Goal: Information Seeking & Learning: Learn about a topic

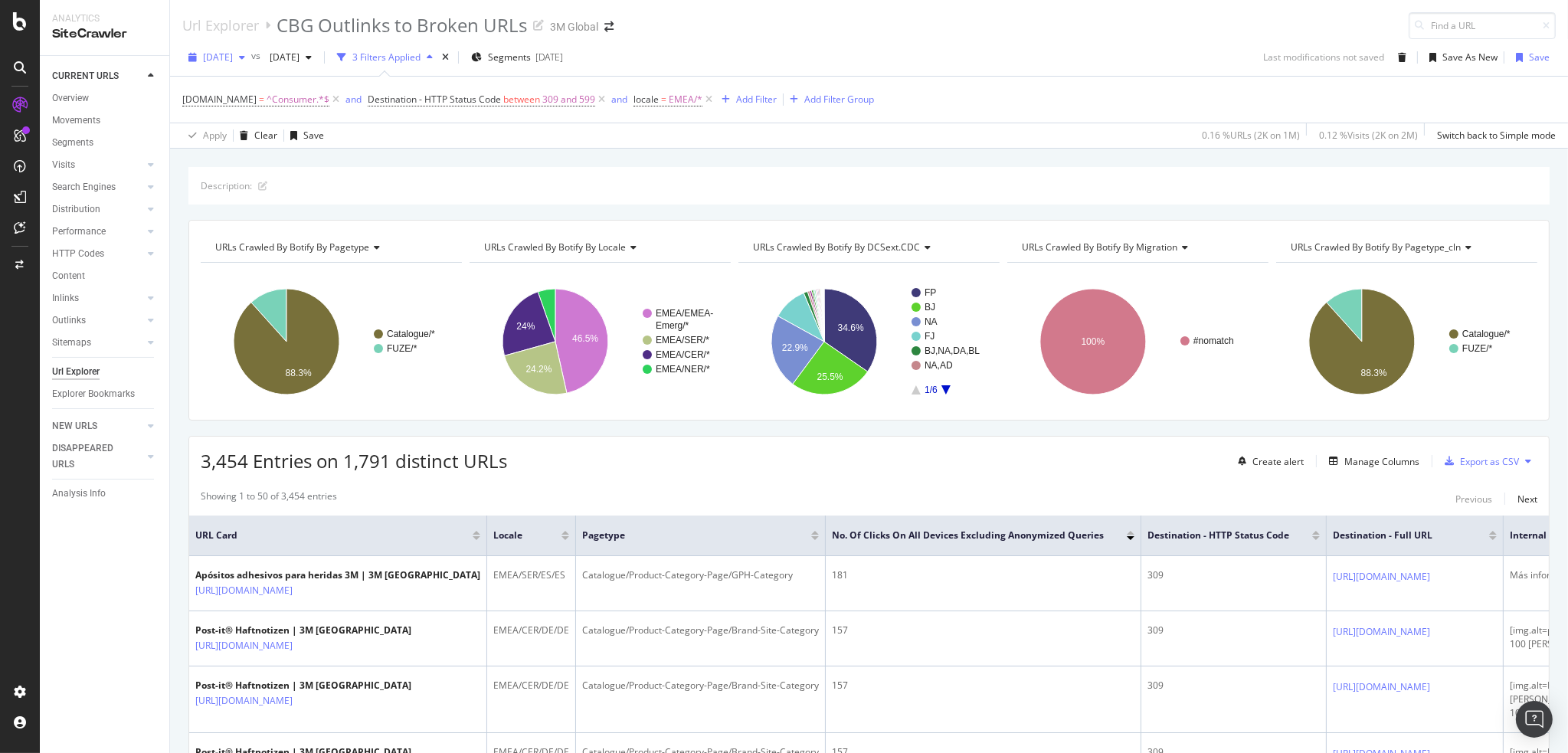
click at [252, 55] on div "button" at bounding box center [242, 57] width 18 height 9
click at [242, 109] on div "[DATE]" at bounding box center [246, 112] width 82 height 13
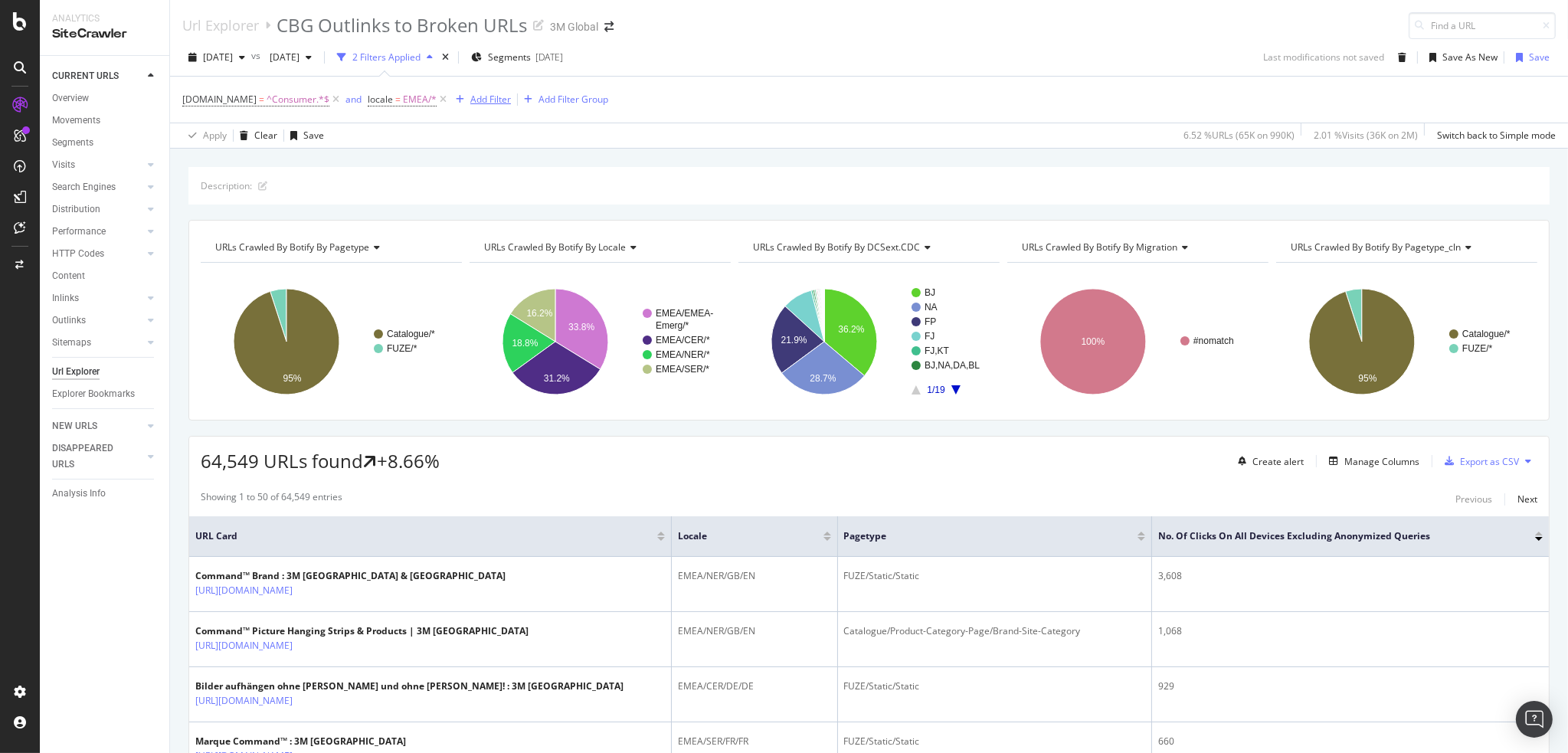
click at [472, 103] on div "Add Filter" at bounding box center [491, 99] width 41 height 13
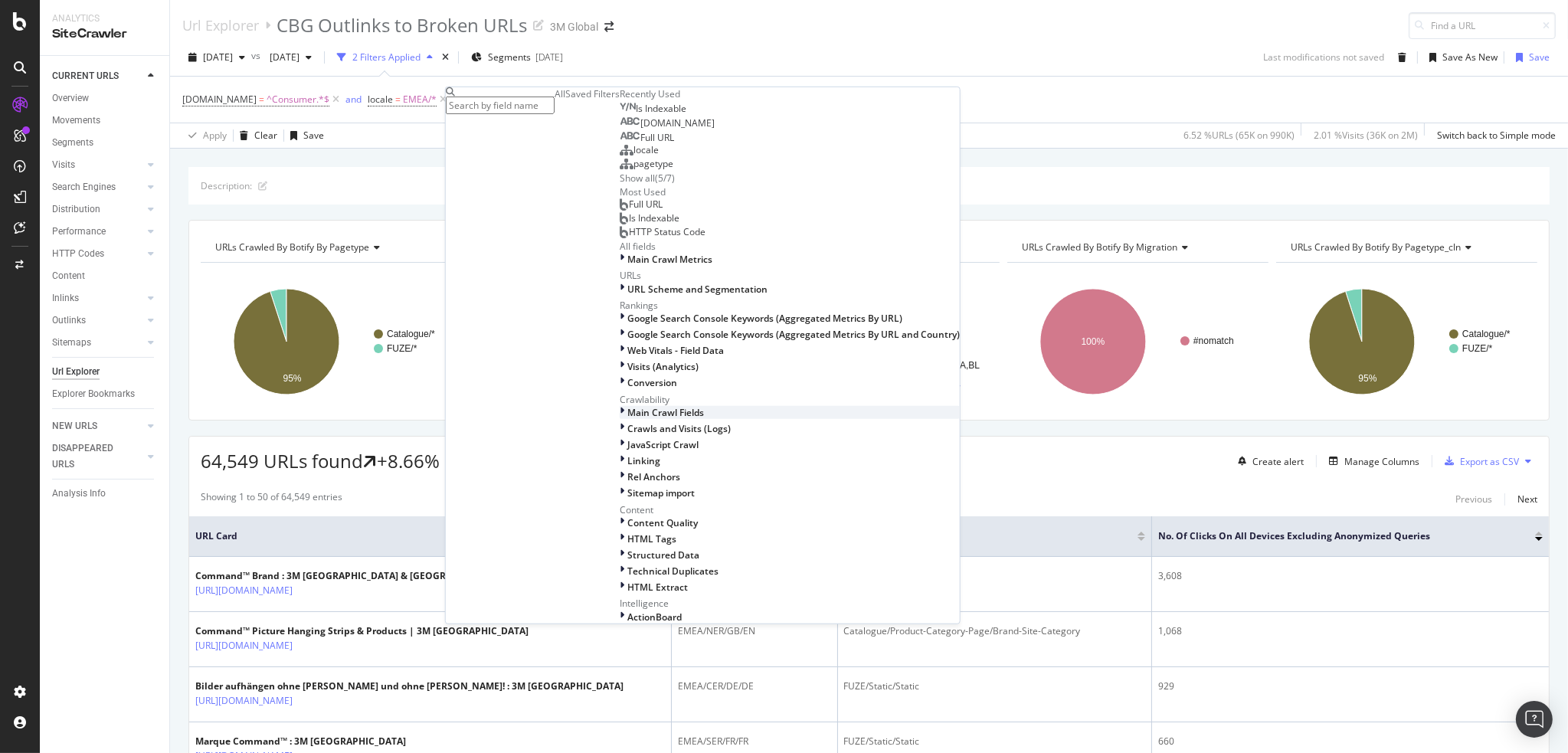
scroll to position [536, 0]
click at [619, 454] on div "Linking" at bounding box center [789, 460] width 340 height 13
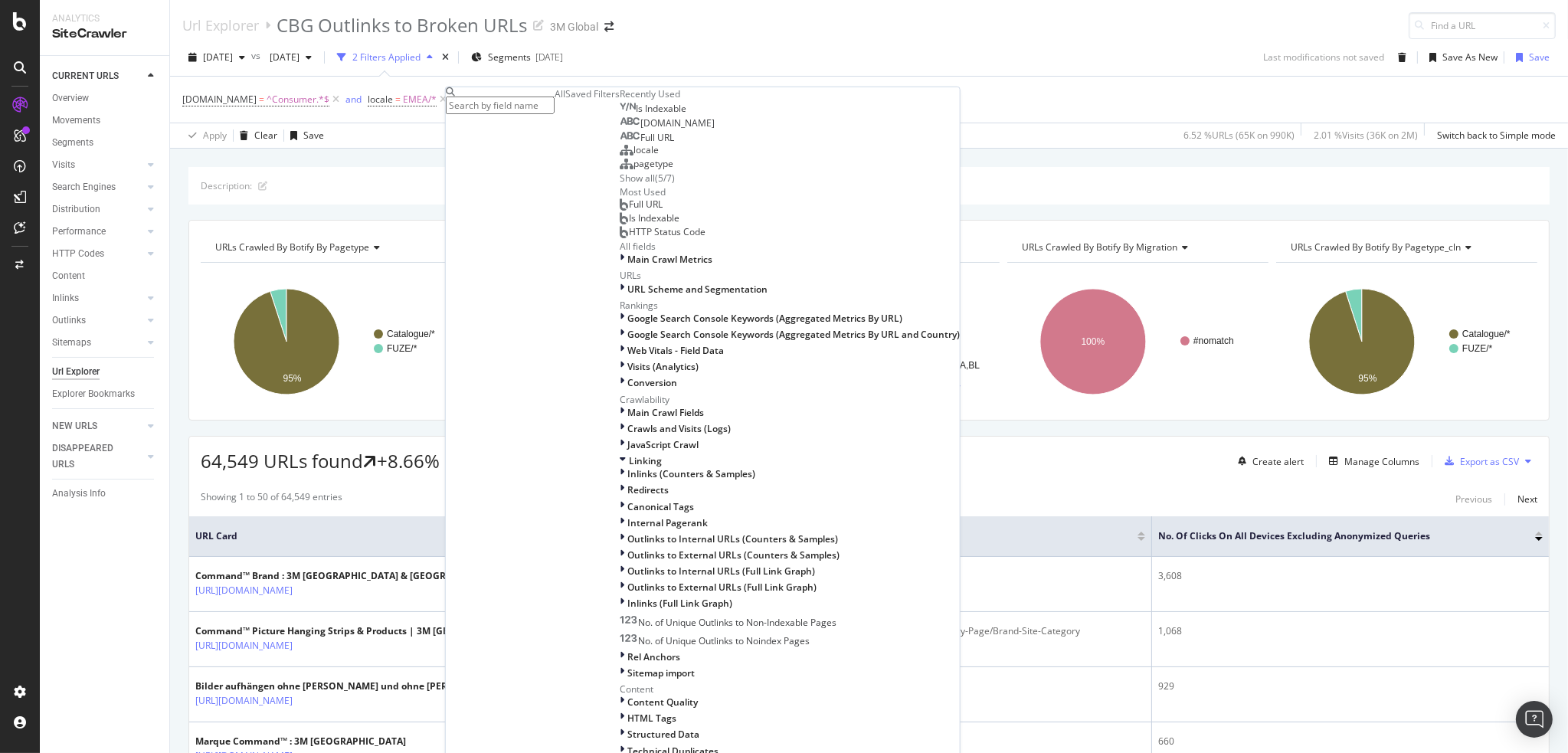
scroll to position [676, 0]
click at [619, 564] on icon at bounding box center [621, 571] width 4 height 13
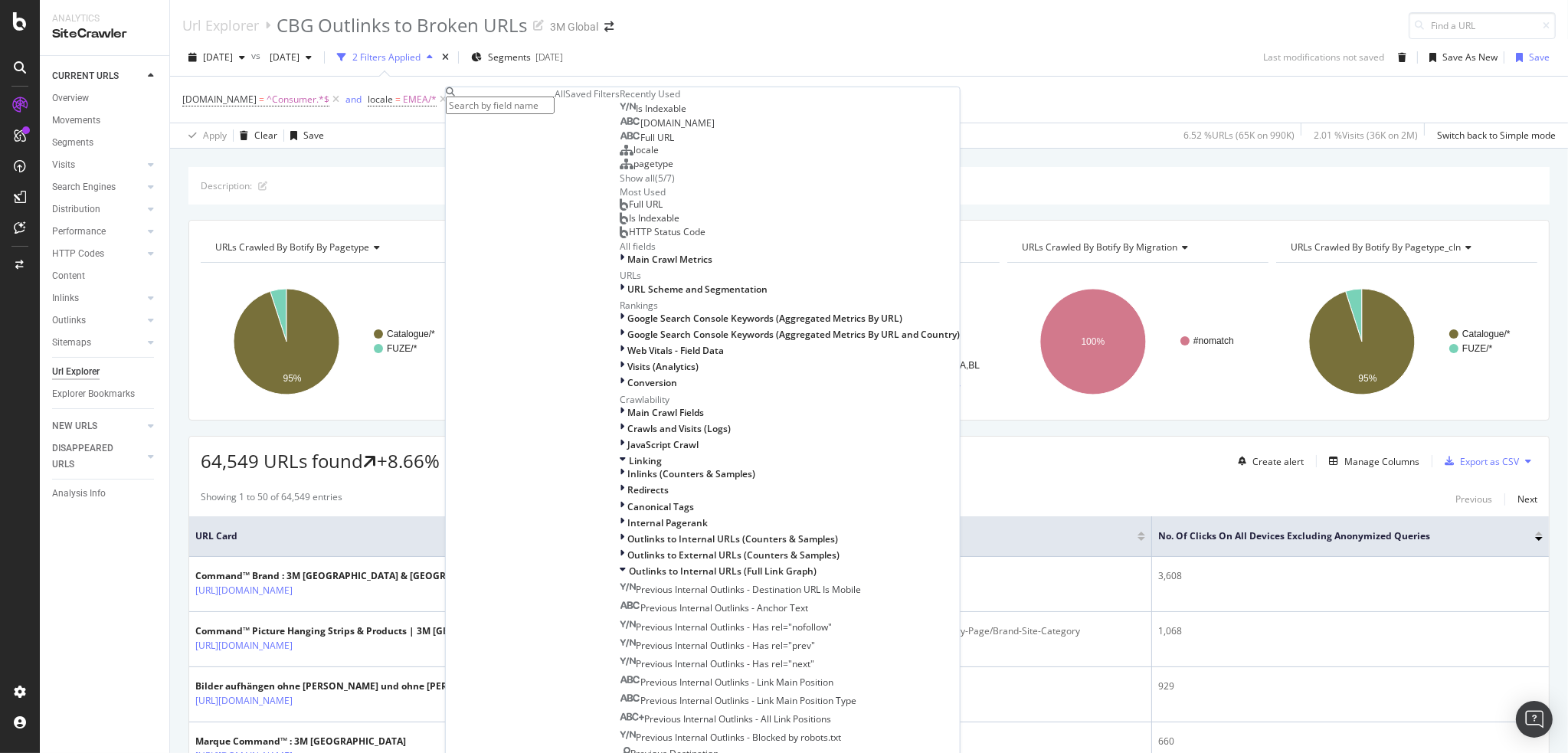
click at [810, 113] on div "[DOMAIN_NAME] = ^Consumer.*$ and locale = EMEA/* Add Filter Add Filter Group" at bounding box center [868, 99] width 1373 height 46
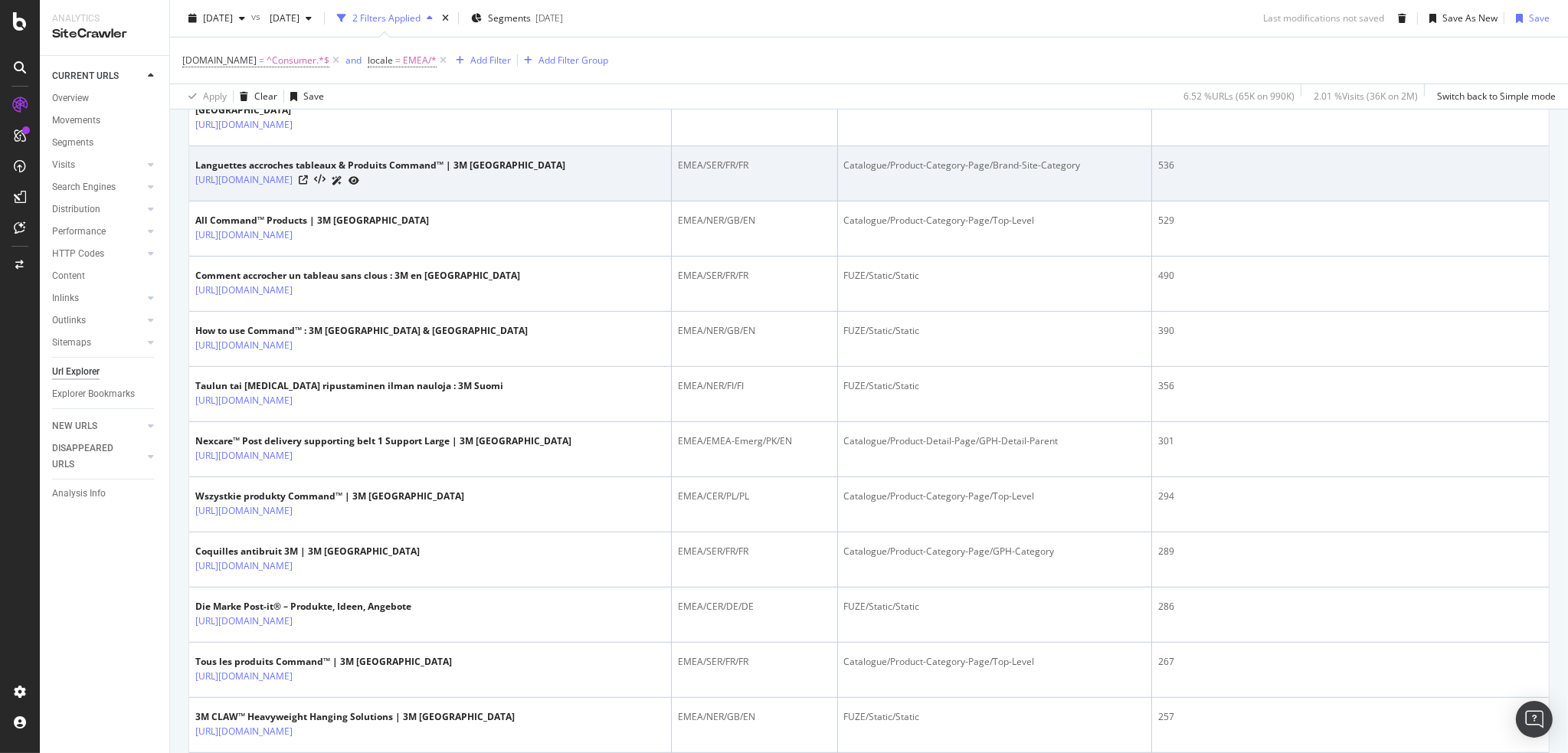
scroll to position [219, 0]
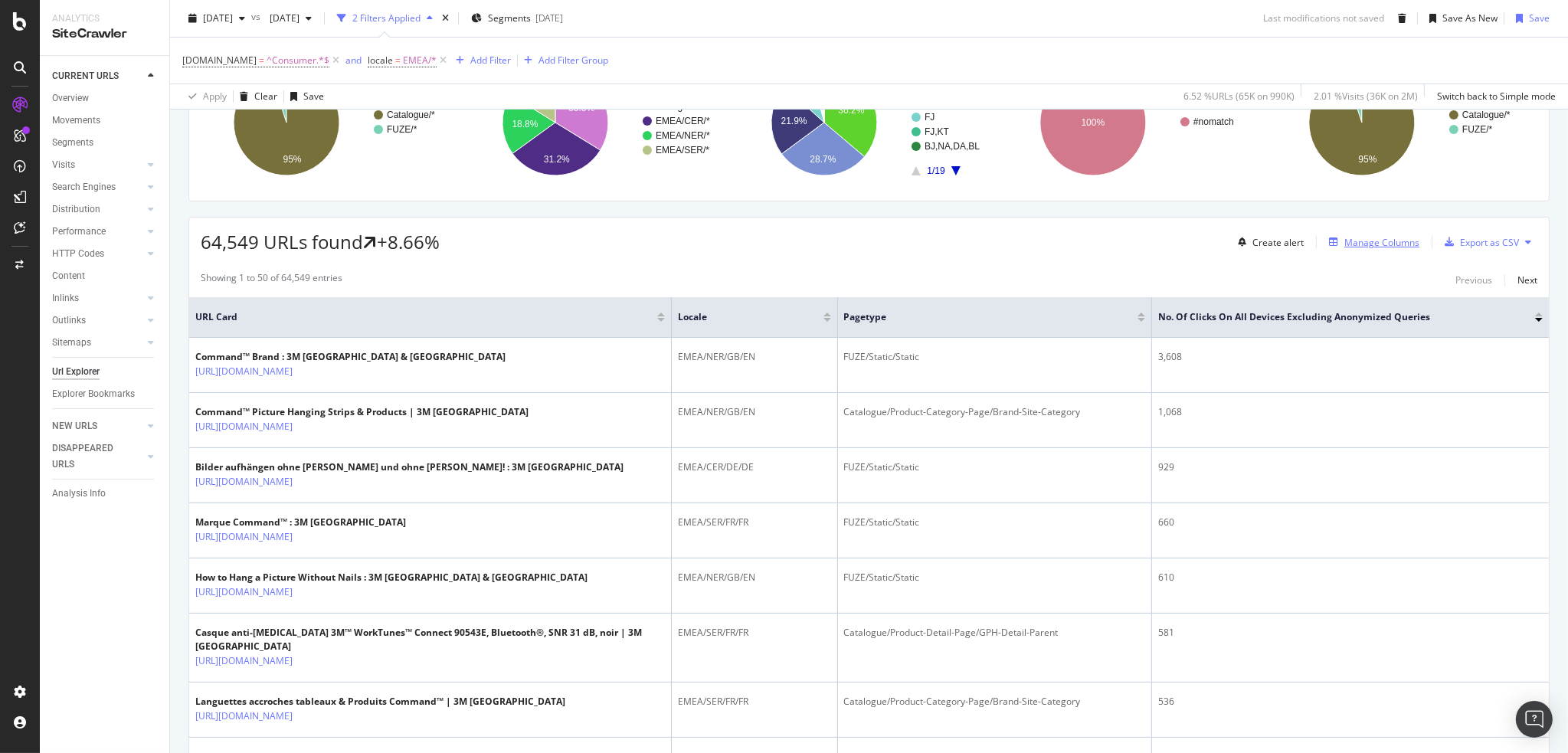
click at [1381, 238] on div "Manage Columns" at bounding box center [1382, 242] width 75 height 13
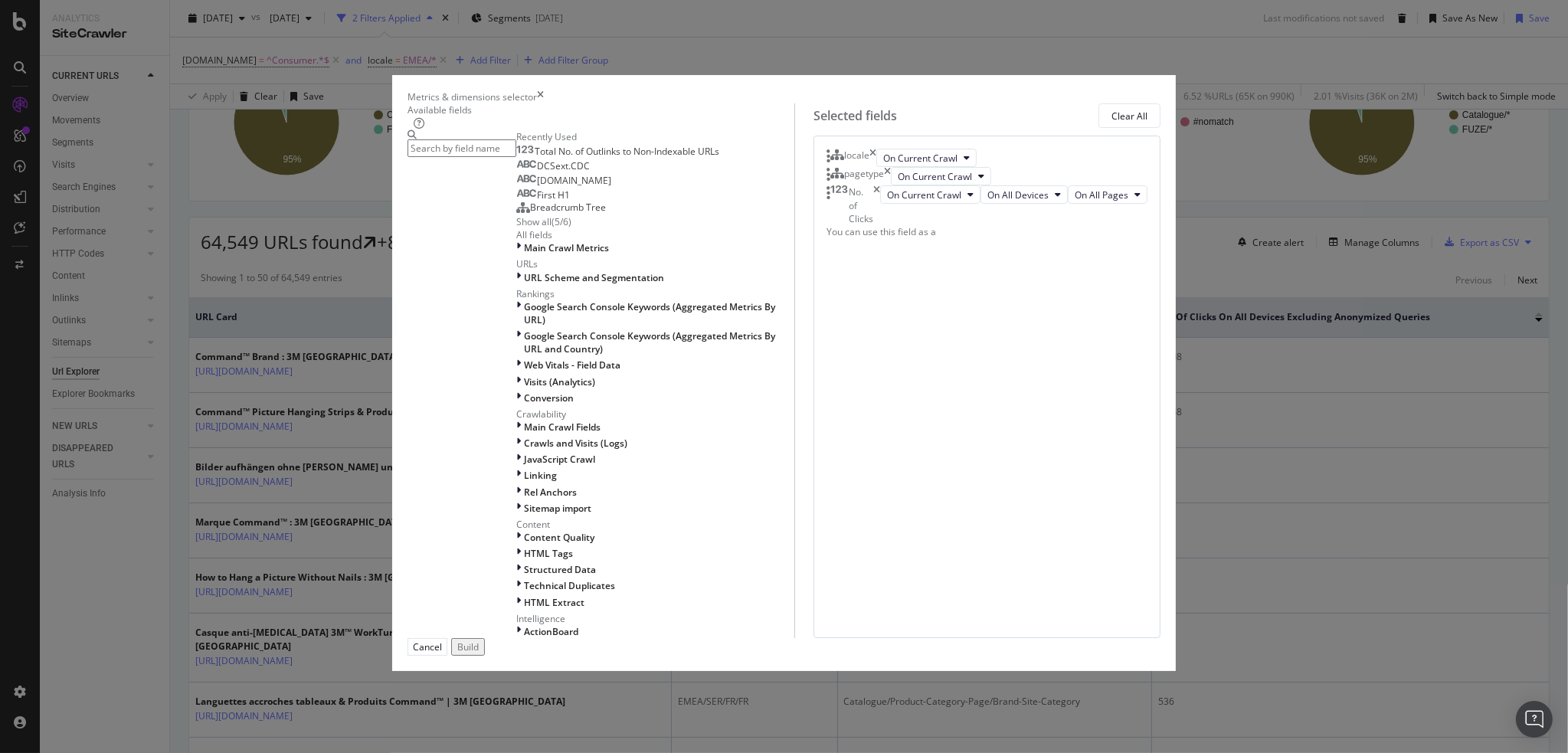
scroll to position [357, 0]
click at [517, 469] on div "Linking" at bounding box center [656, 476] width 279 height 13
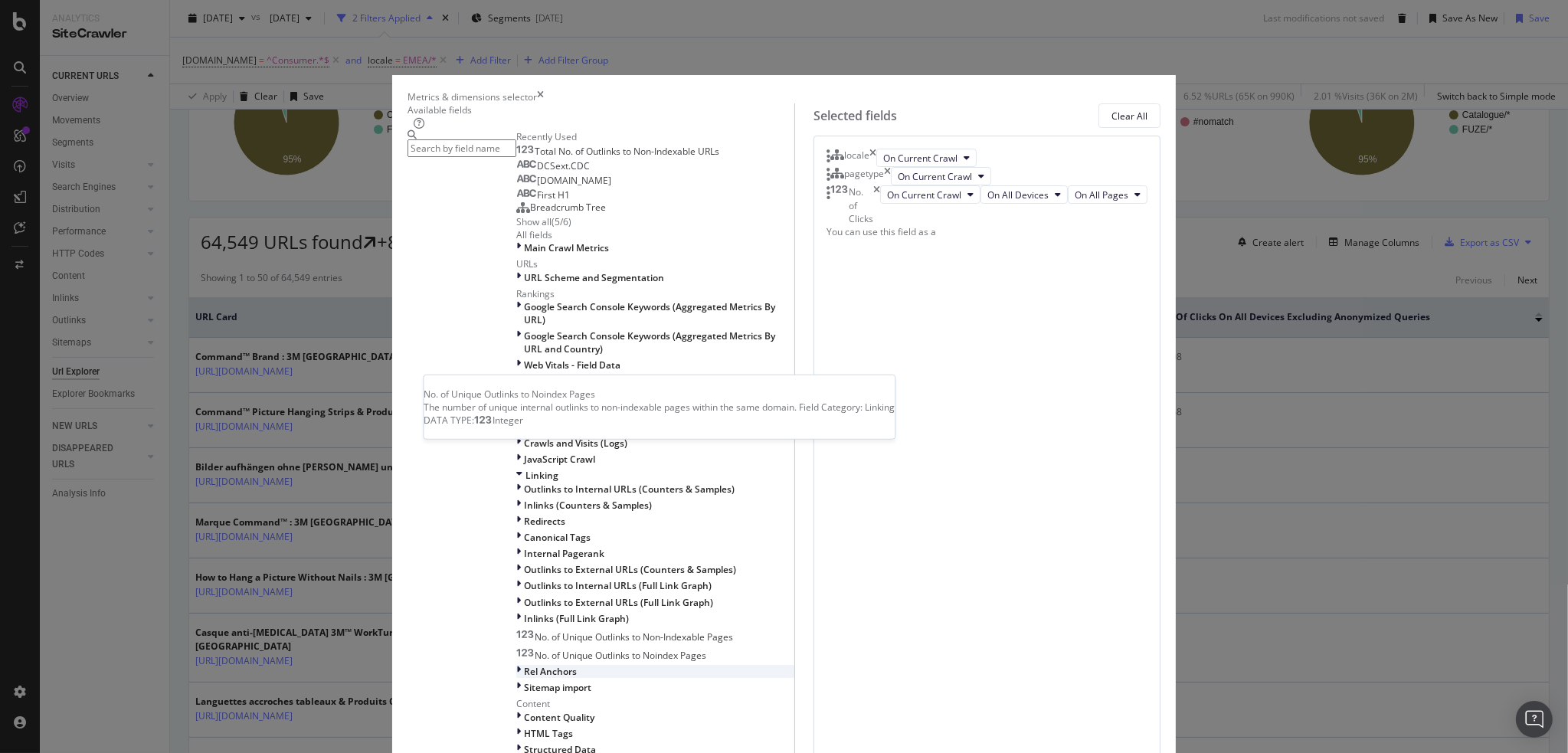
scroll to position [536, 0]
click at [517, 579] on icon "modal" at bounding box center [518, 586] width 4 height 13
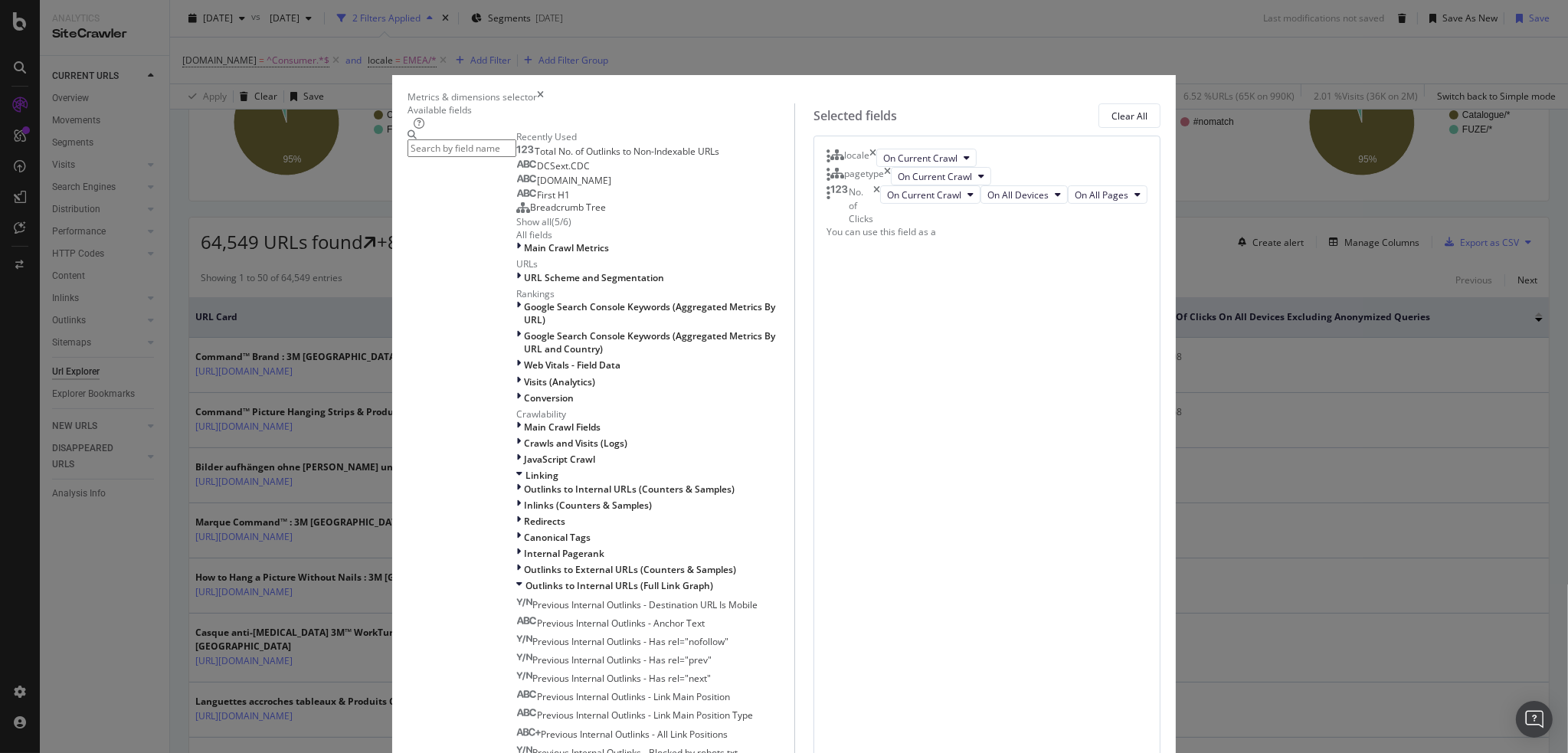
scroll to position [591, 0]
click at [517, 482] on div "modal" at bounding box center [520, 489] width 8 height 13
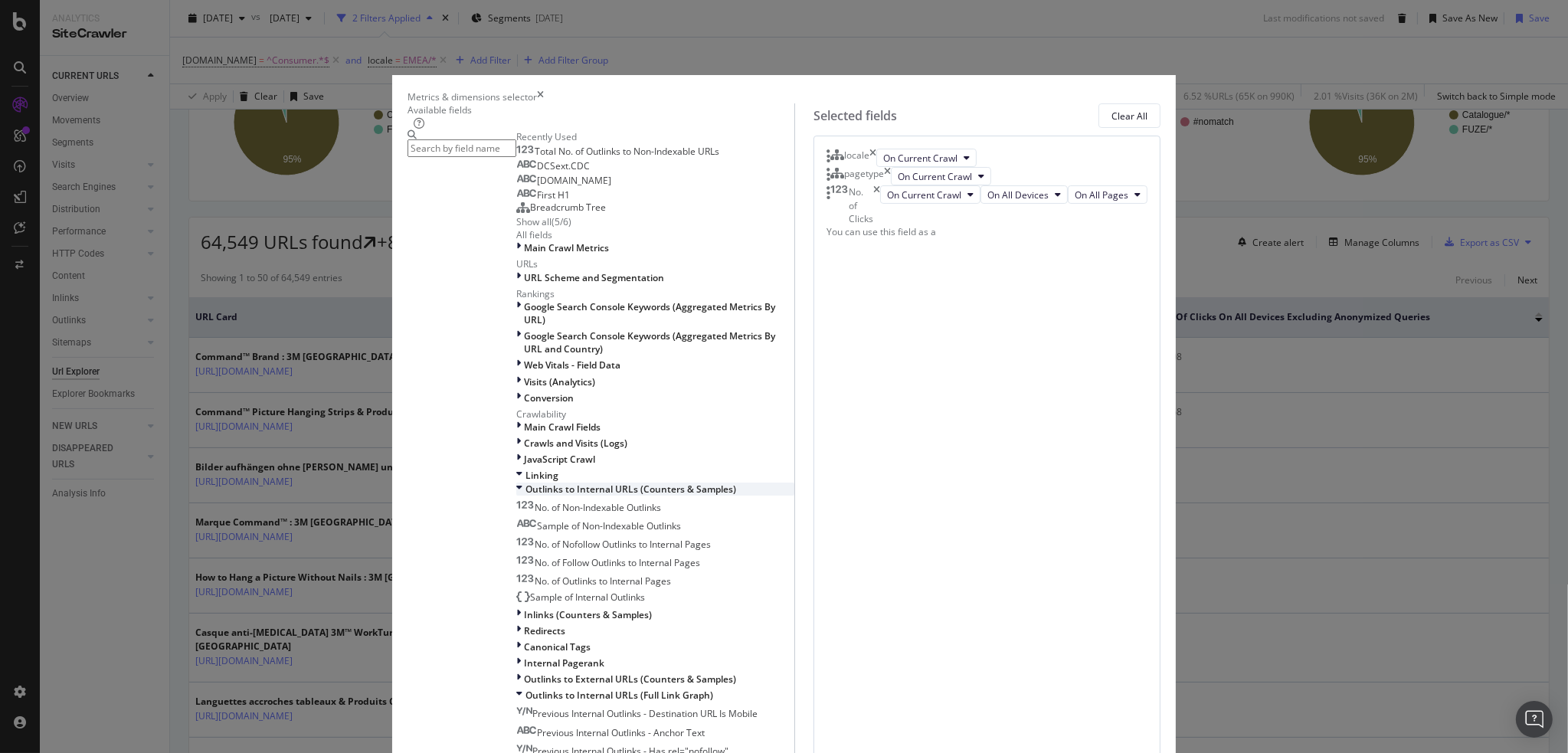
click at [517, 482] on div "modal" at bounding box center [521, 489] width 9 height 13
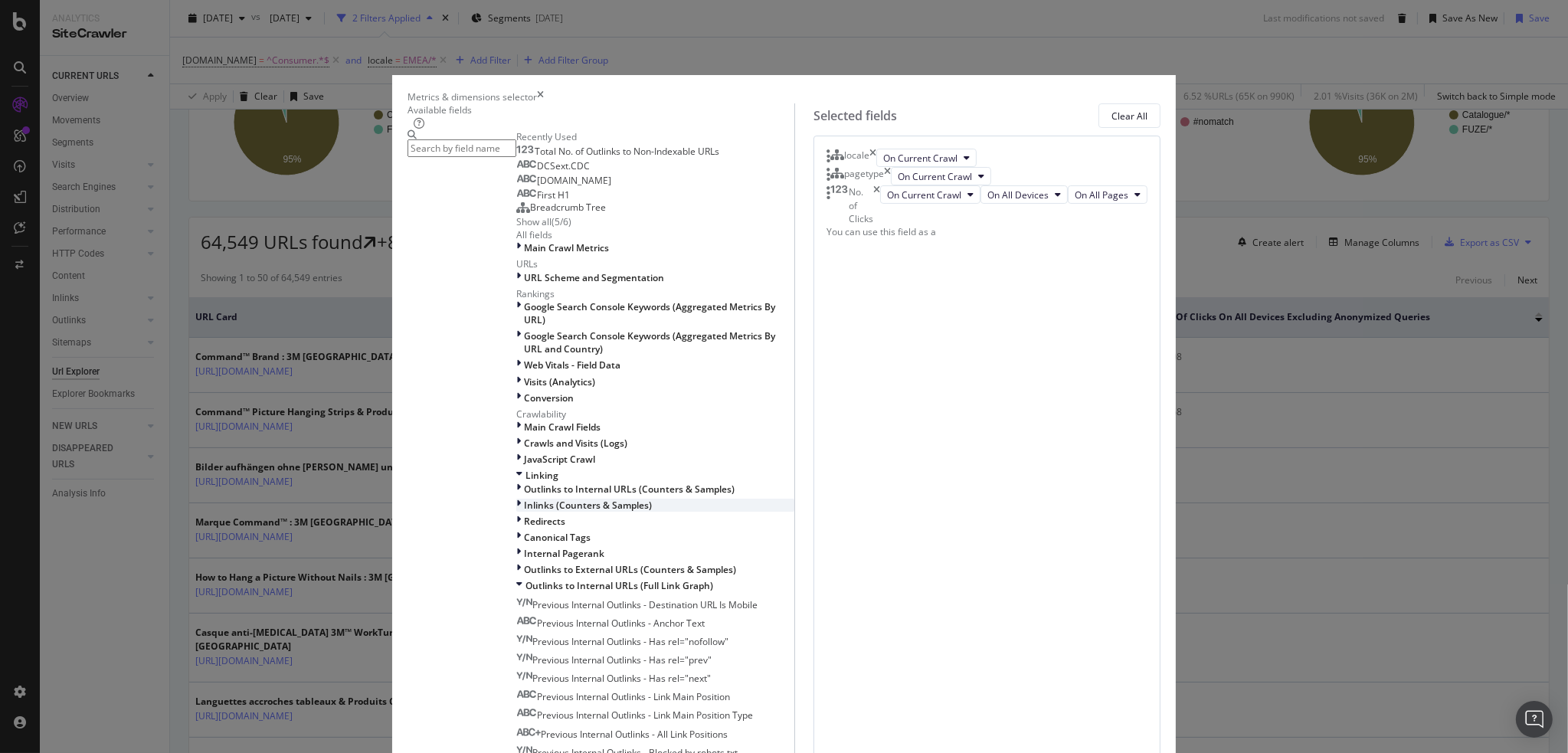
click at [517, 499] on icon "modal" at bounding box center [518, 506] width 4 height 13
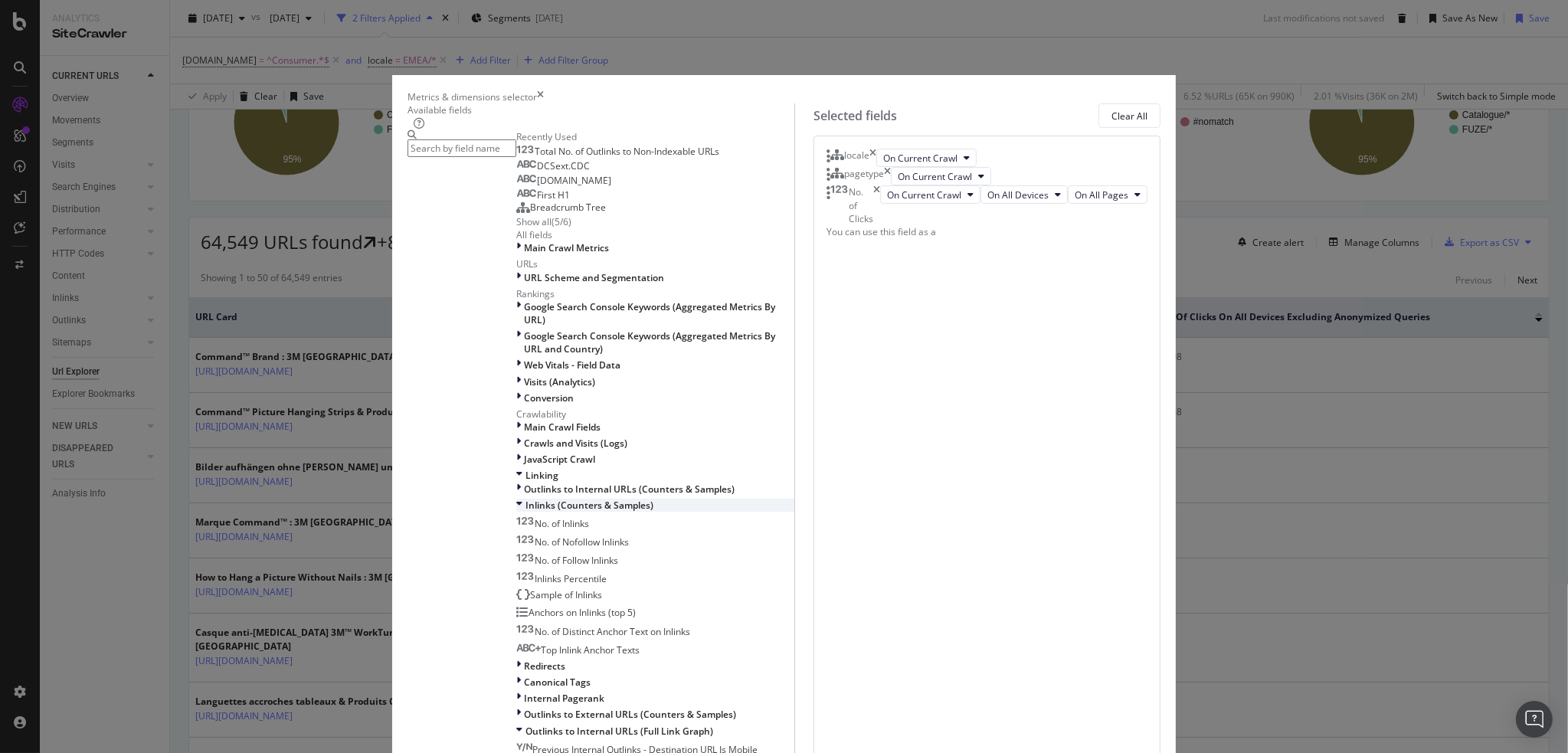
click at [517, 499] on icon "modal" at bounding box center [519, 506] width 6 height 13
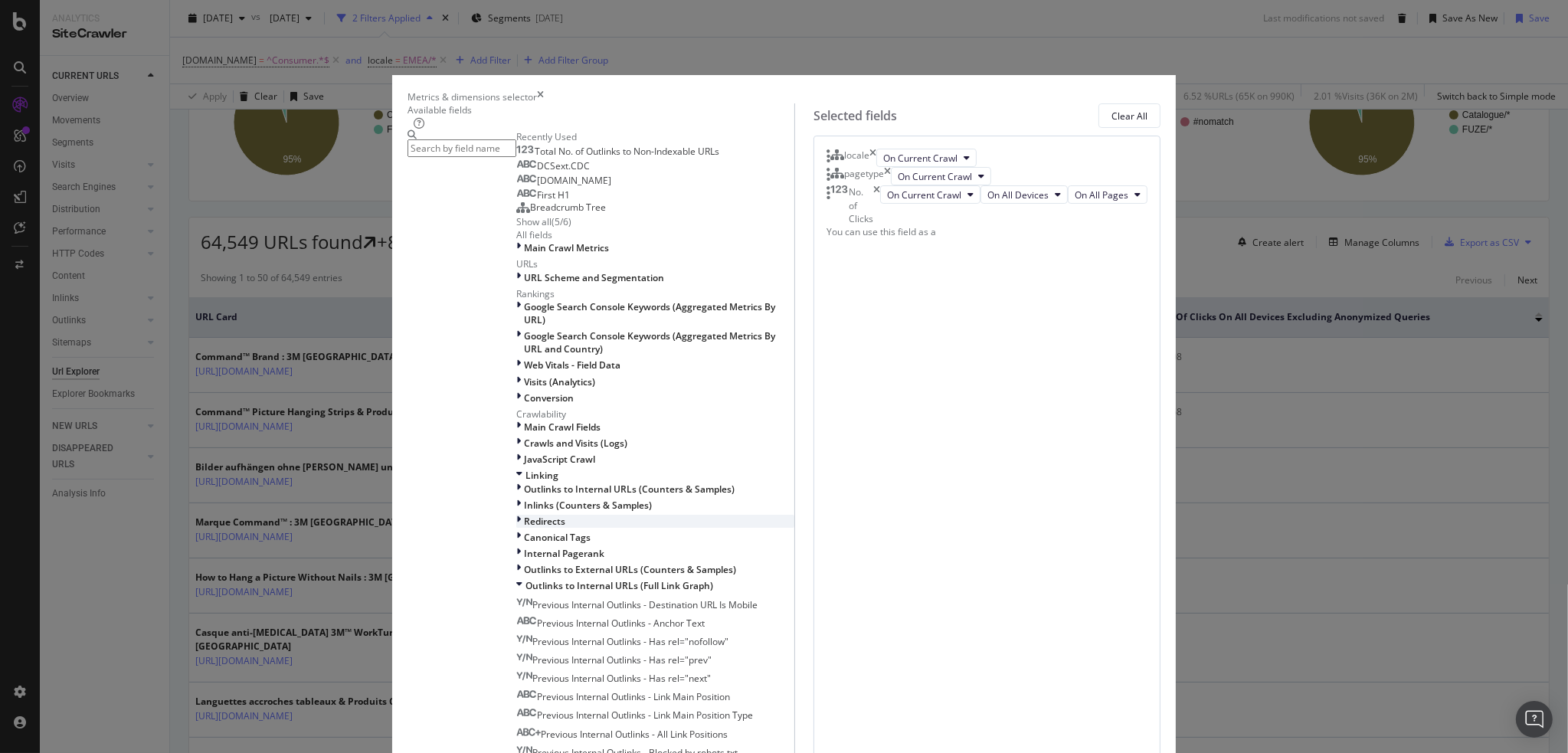
click at [517, 515] on icon "modal" at bounding box center [518, 522] width 4 height 13
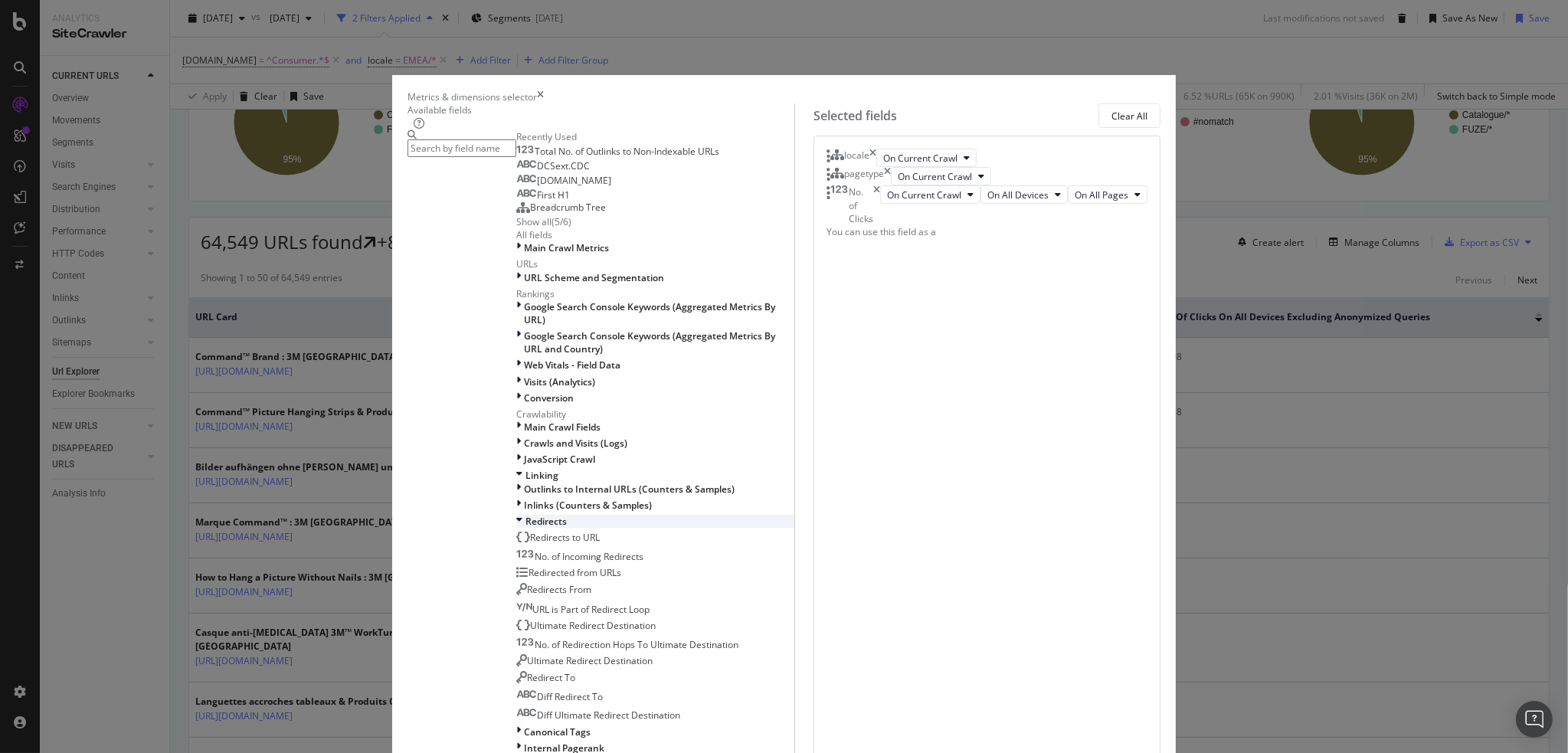
click at [517, 515] on icon "modal" at bounding box center [519, 522] width 6 height 13
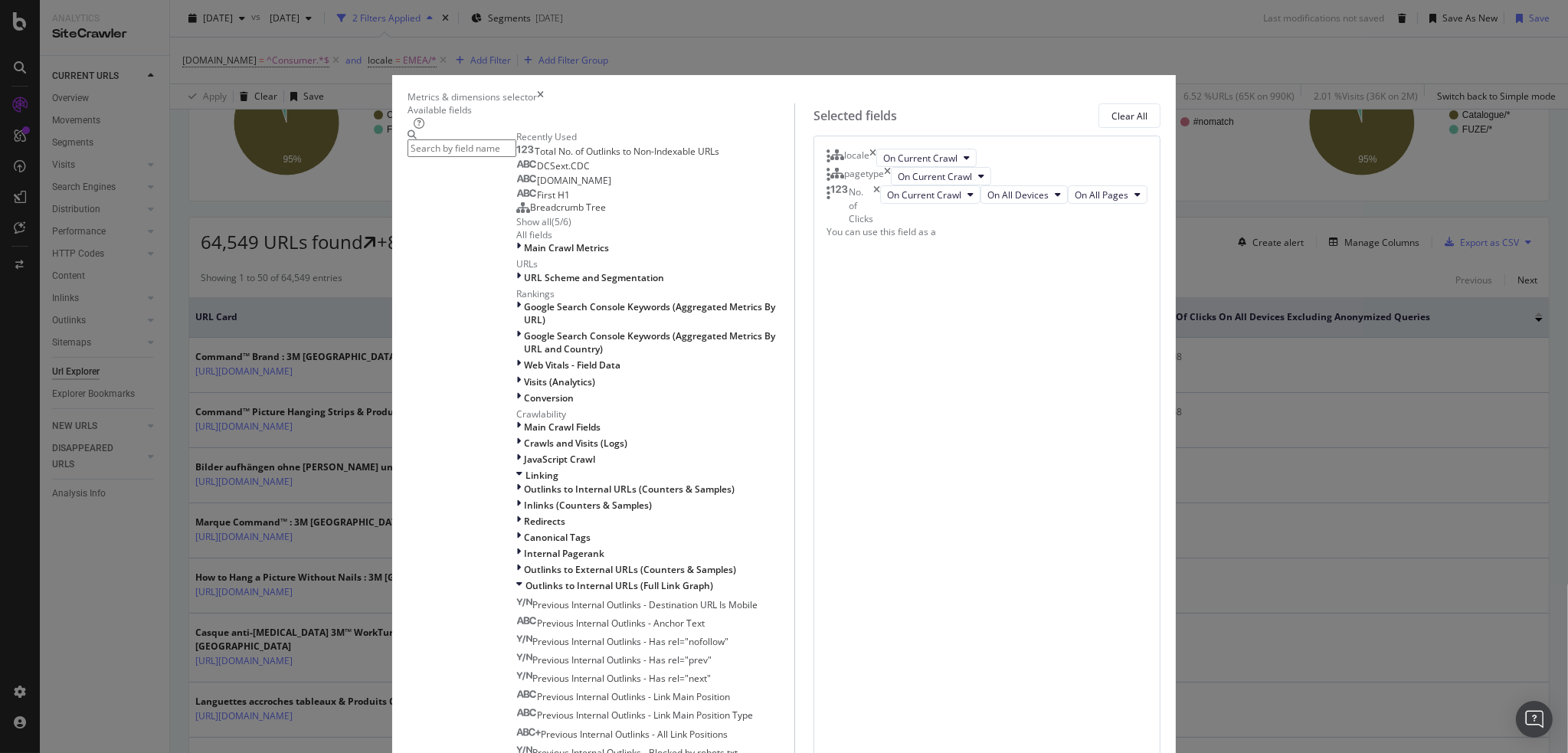
scroll to position [615, 0]
click at [544, 97] on icon "times" at bounding box center [540, 97] width 7 height 13
